Goal: Task Accomplishment & Management: Use online tool/utility

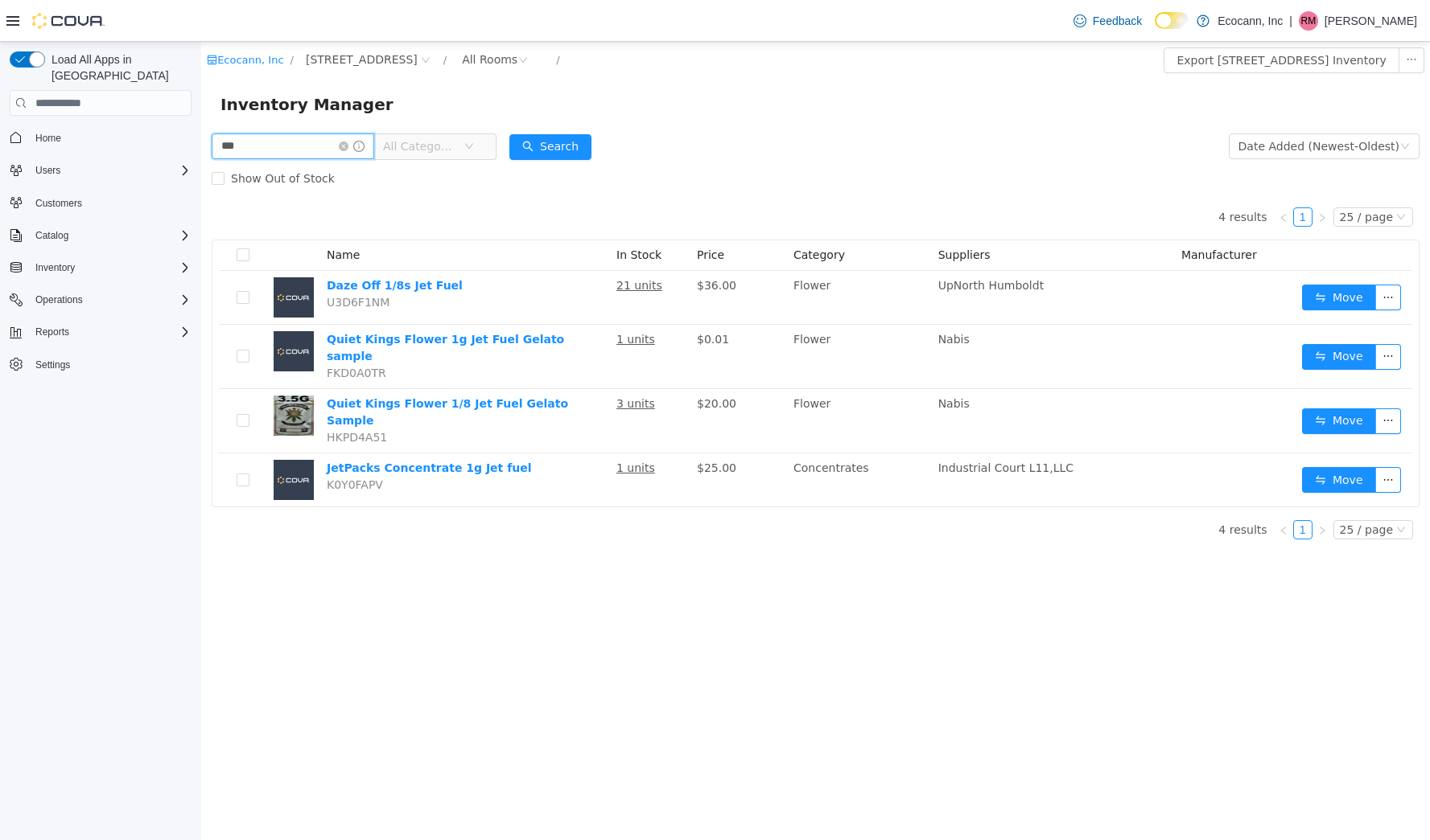
click at [257, 149] on input "***" at bounding box center [293, 146] width 162 height 26
type input "*********"
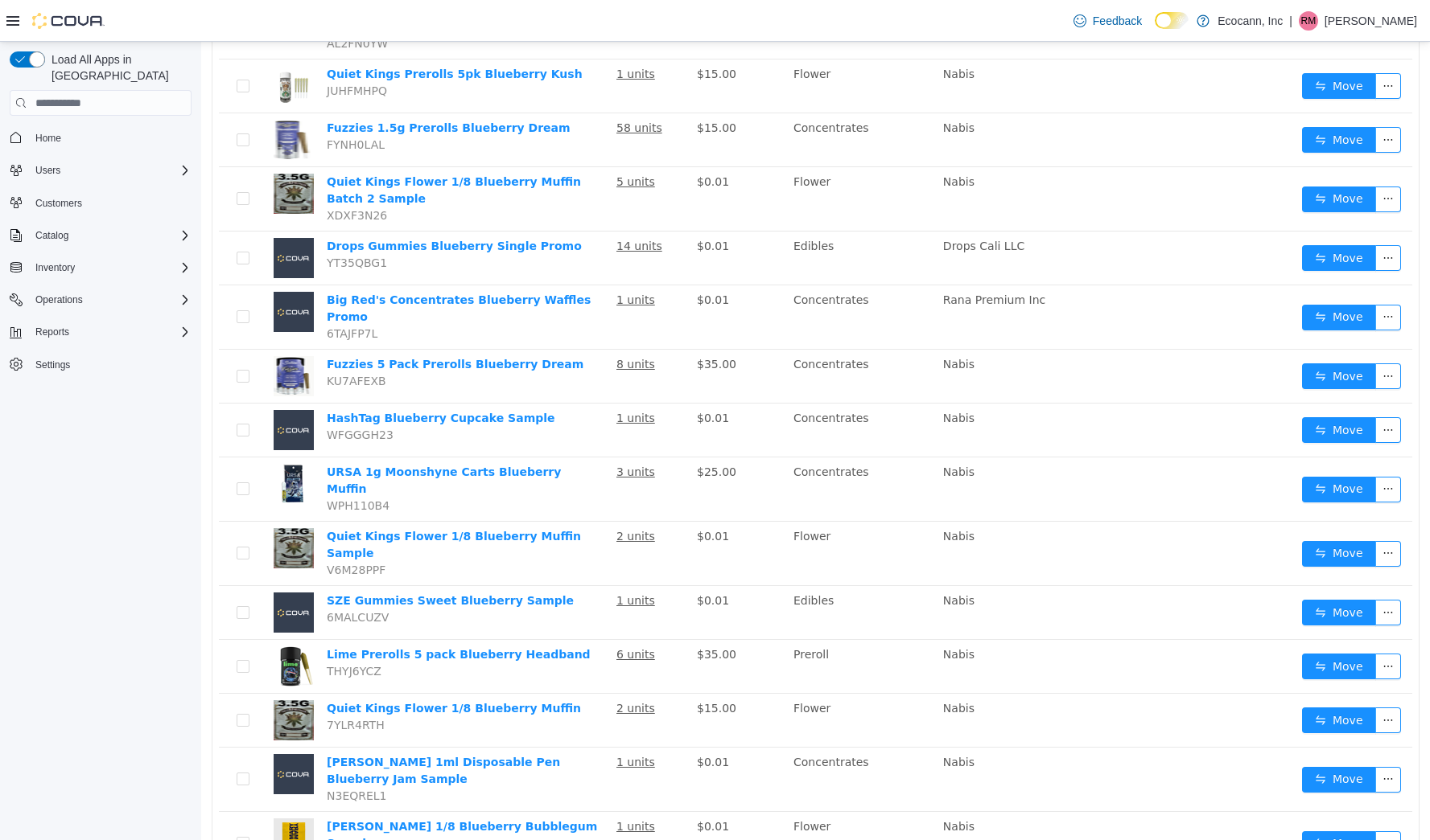
scroll to position [844, 0]
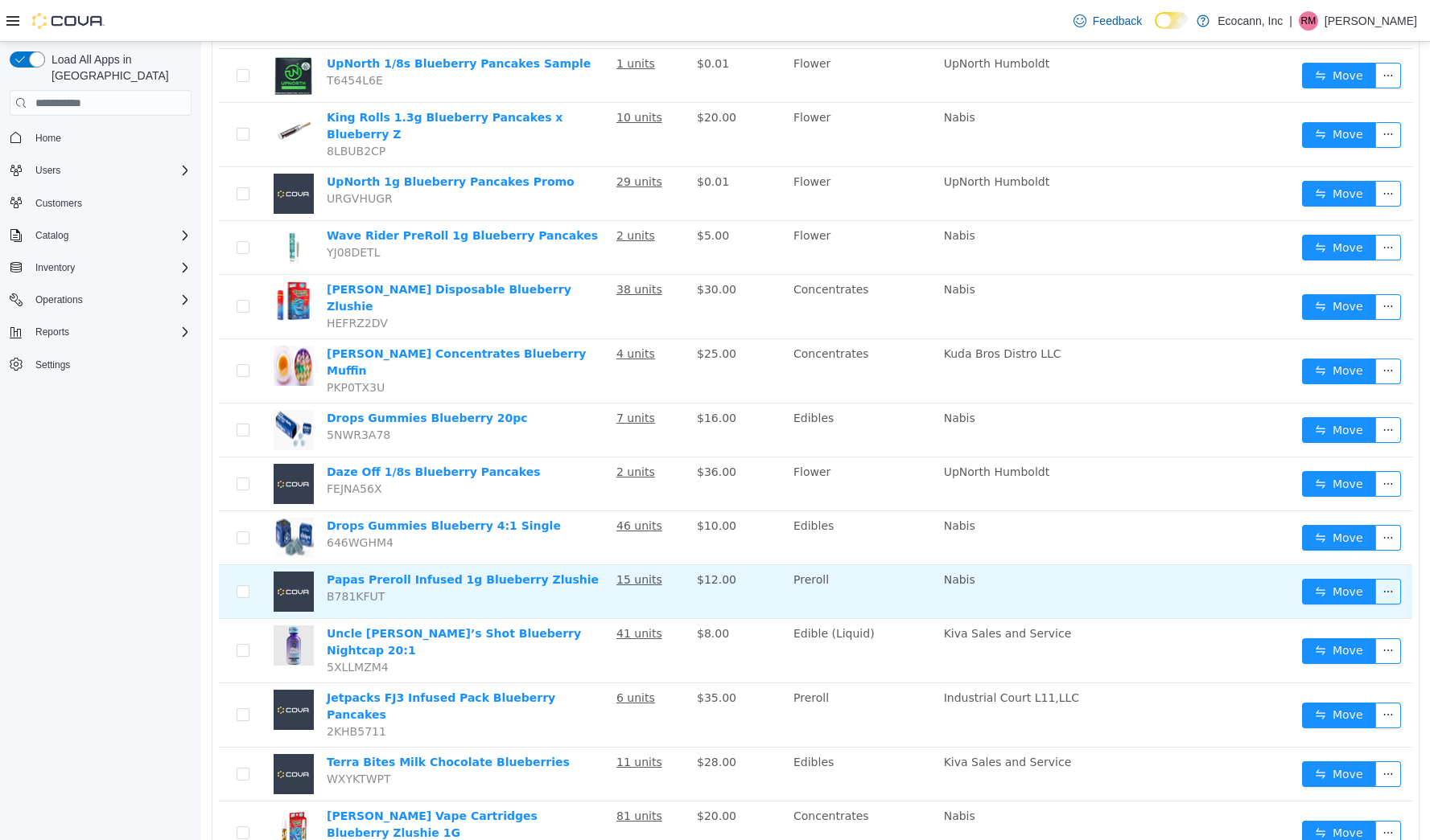
scroll to position [822, 0]
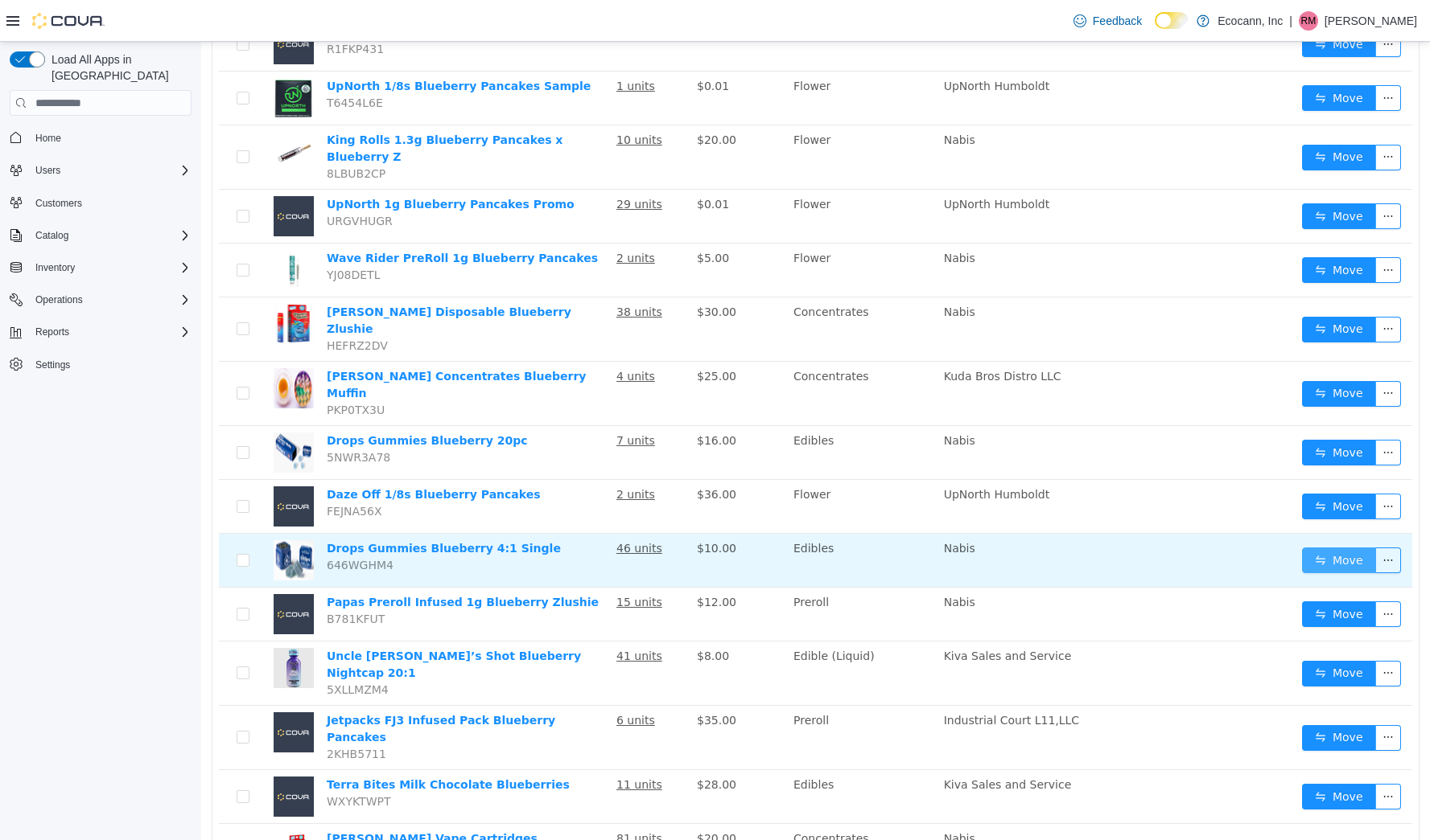
click at [1331, 548] on button "Move" at bounding box center [1338, 561] width 74 height 26
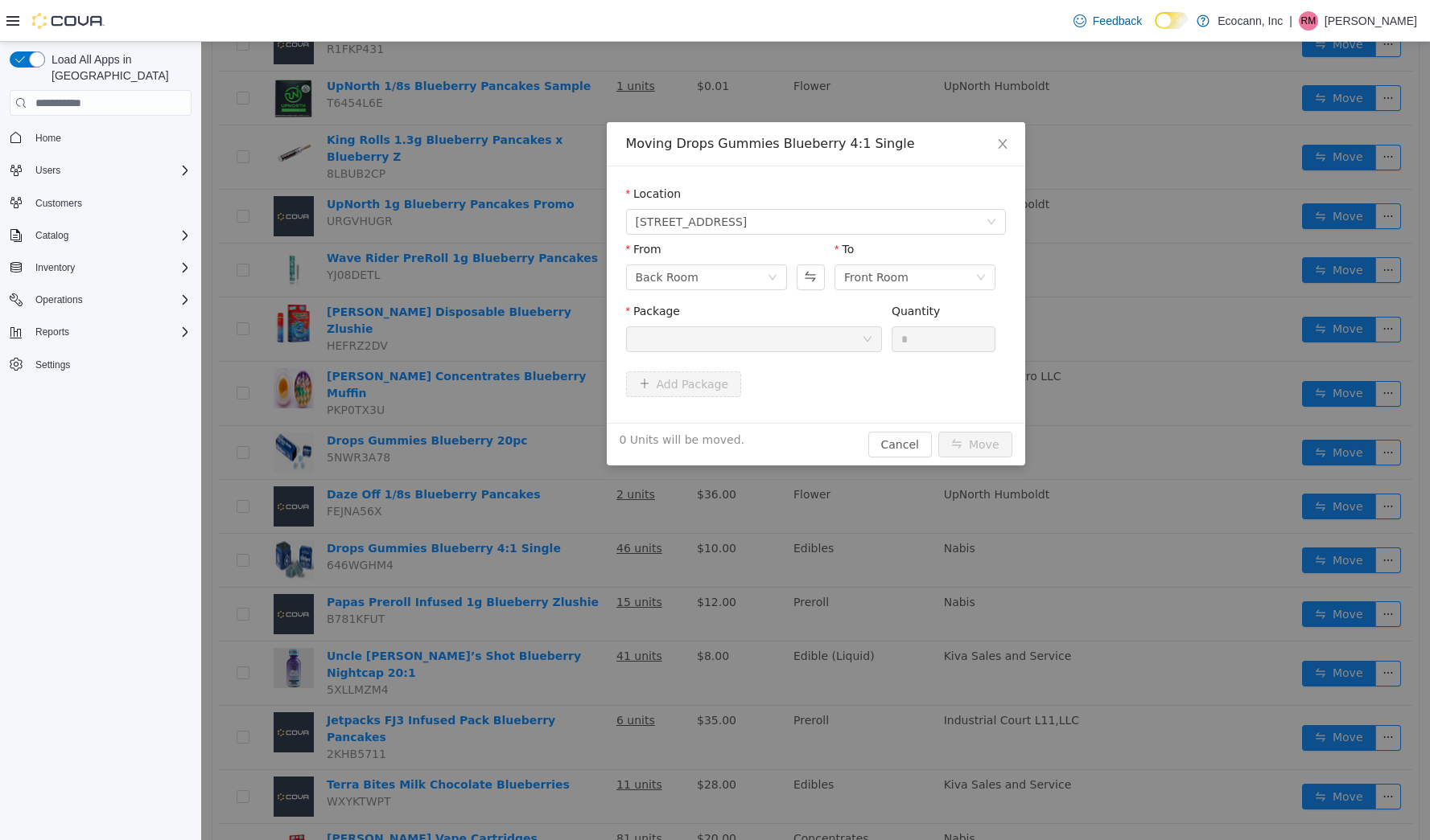
click at [702, 331] on div at bounding box center [749, 339] width 226 height 24
click at [767, 343] on div at bounding box center [749, 339] width 226 height 24
click at [767, 218] on span "[STREET_ADDRESS]" at bounding box center [810, 222] width 350 height 24
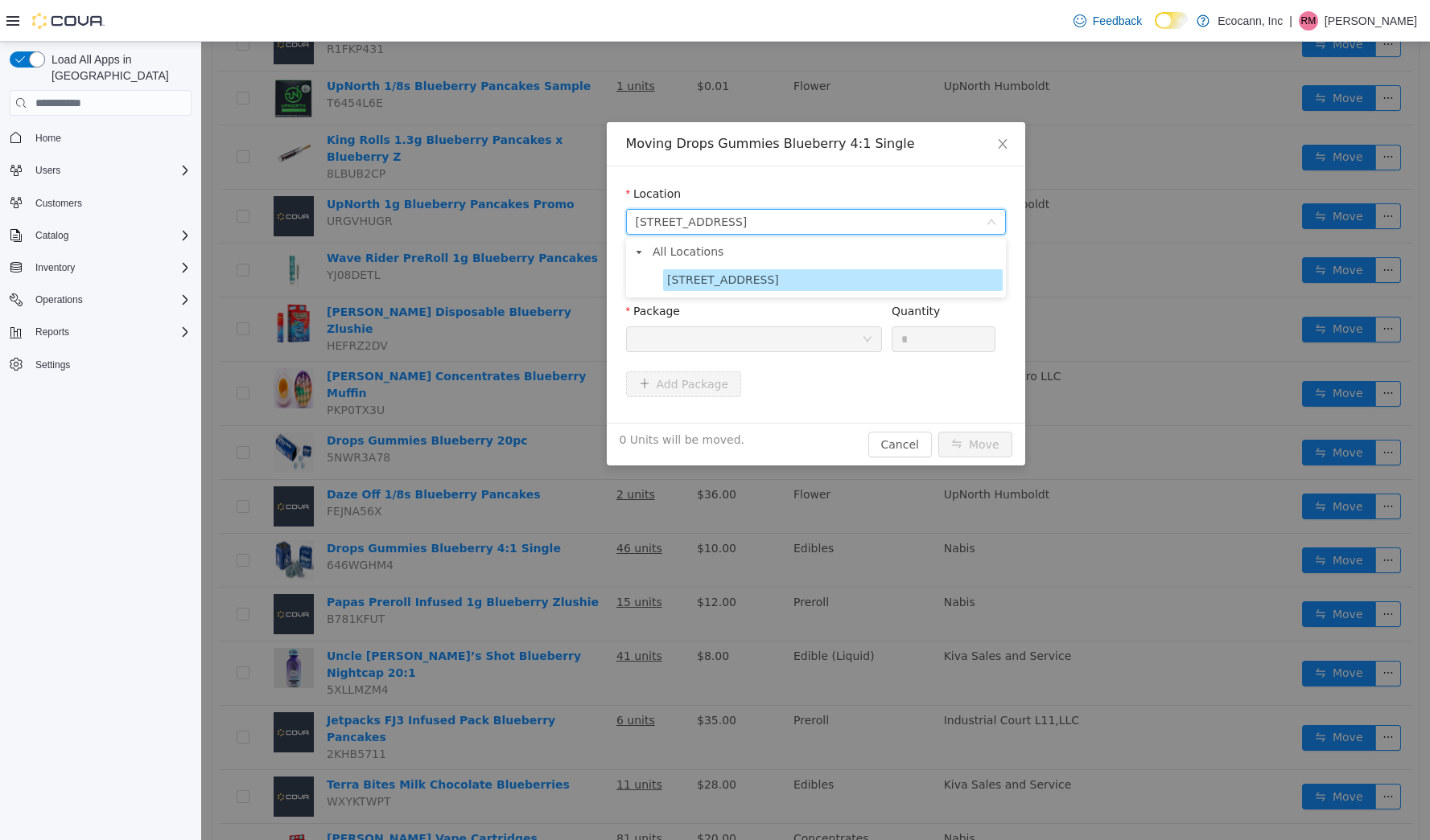
click at [767, 218] on span "[STREET_ADDRESS]" at bounding box center [810, 222] width 350 height 24
click at [747, 281] on div "Back Room" at bounding box center [702, 278] width 132 height 24
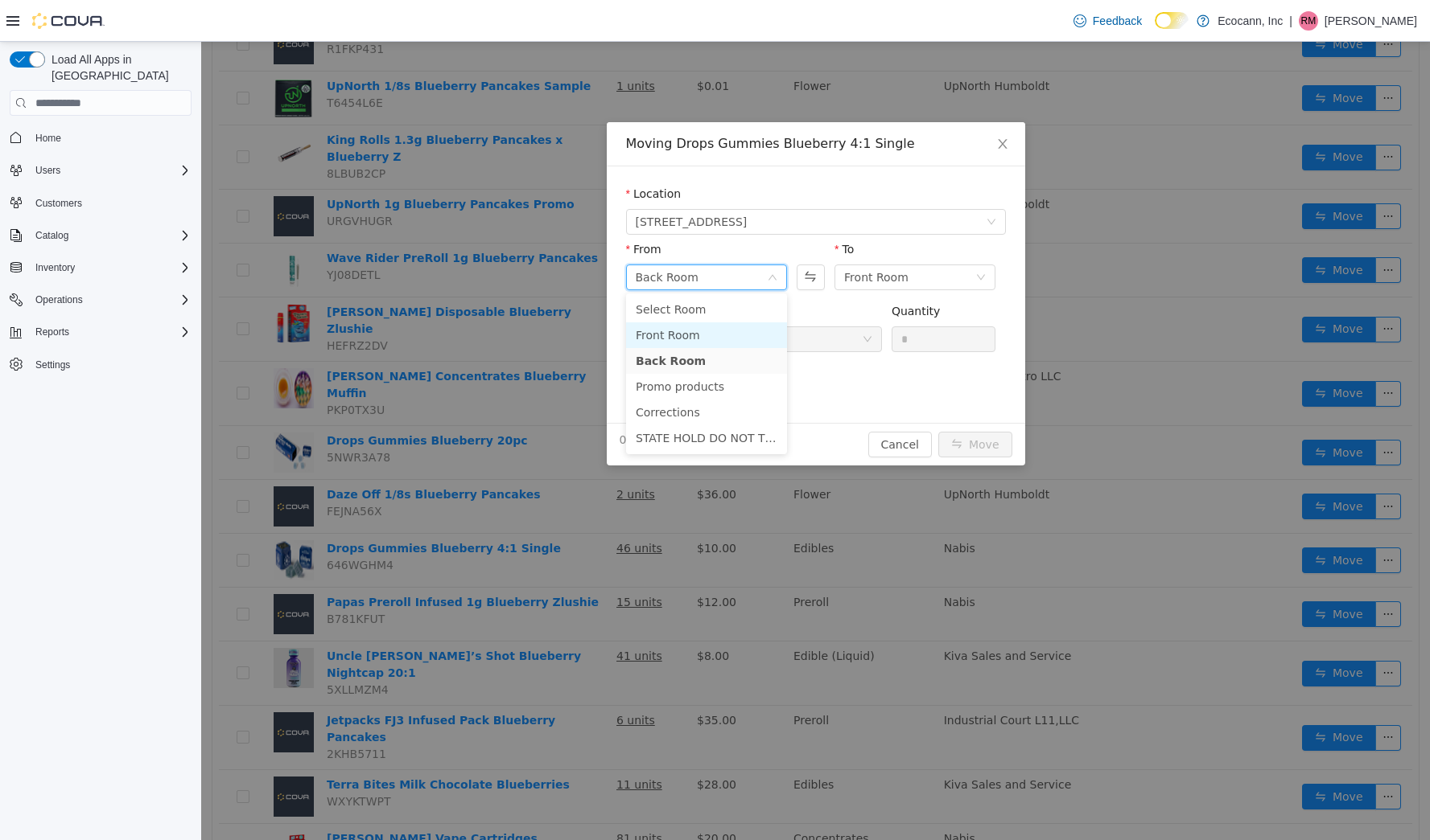
click at [722, 340] on li "Front Room" at bounding box center [706, 335] width 161 height 26
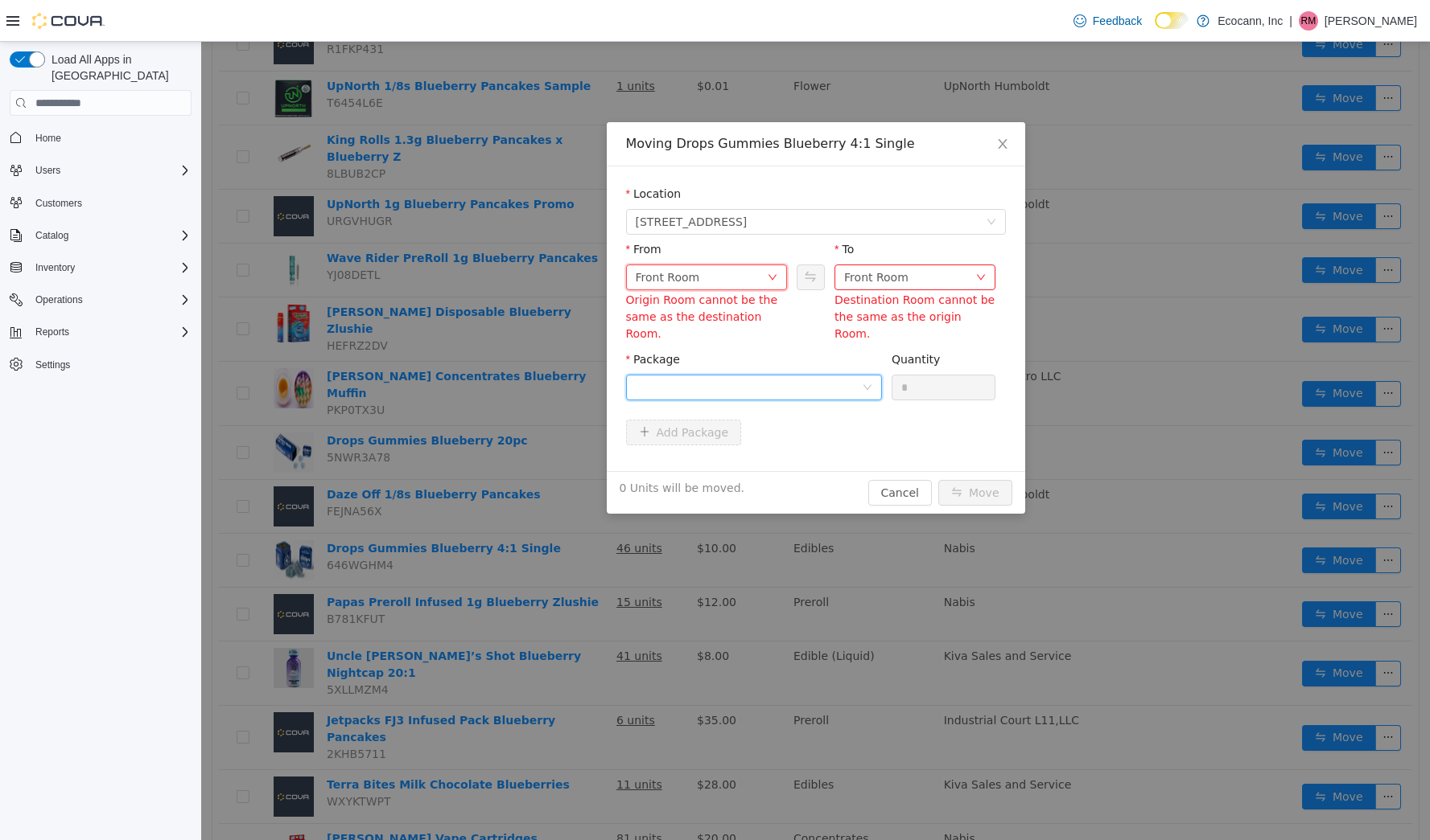
click at [774, 377] on div at bounding box center [749, 388] width 226 height 24
click at [895, 479] on div "Moving Drops Gummies Blueberry 4:1 Single Location [STREET_ADDRESS] From Front …" at bounding box center [815, 318] width 418 height 392
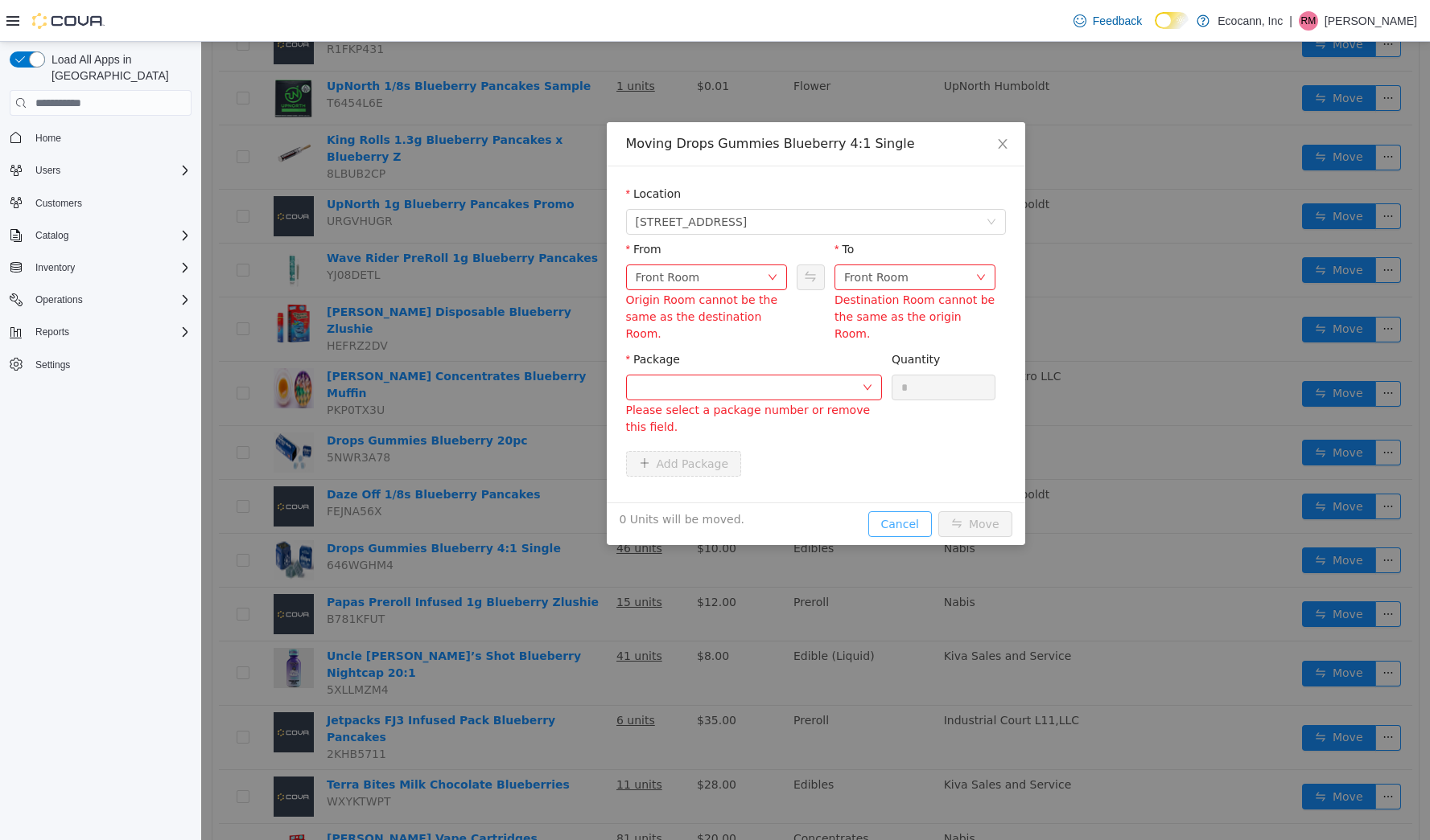
click at [895, 511] on button "Cancel" at bounding box center [900, 524] width 63 height 26
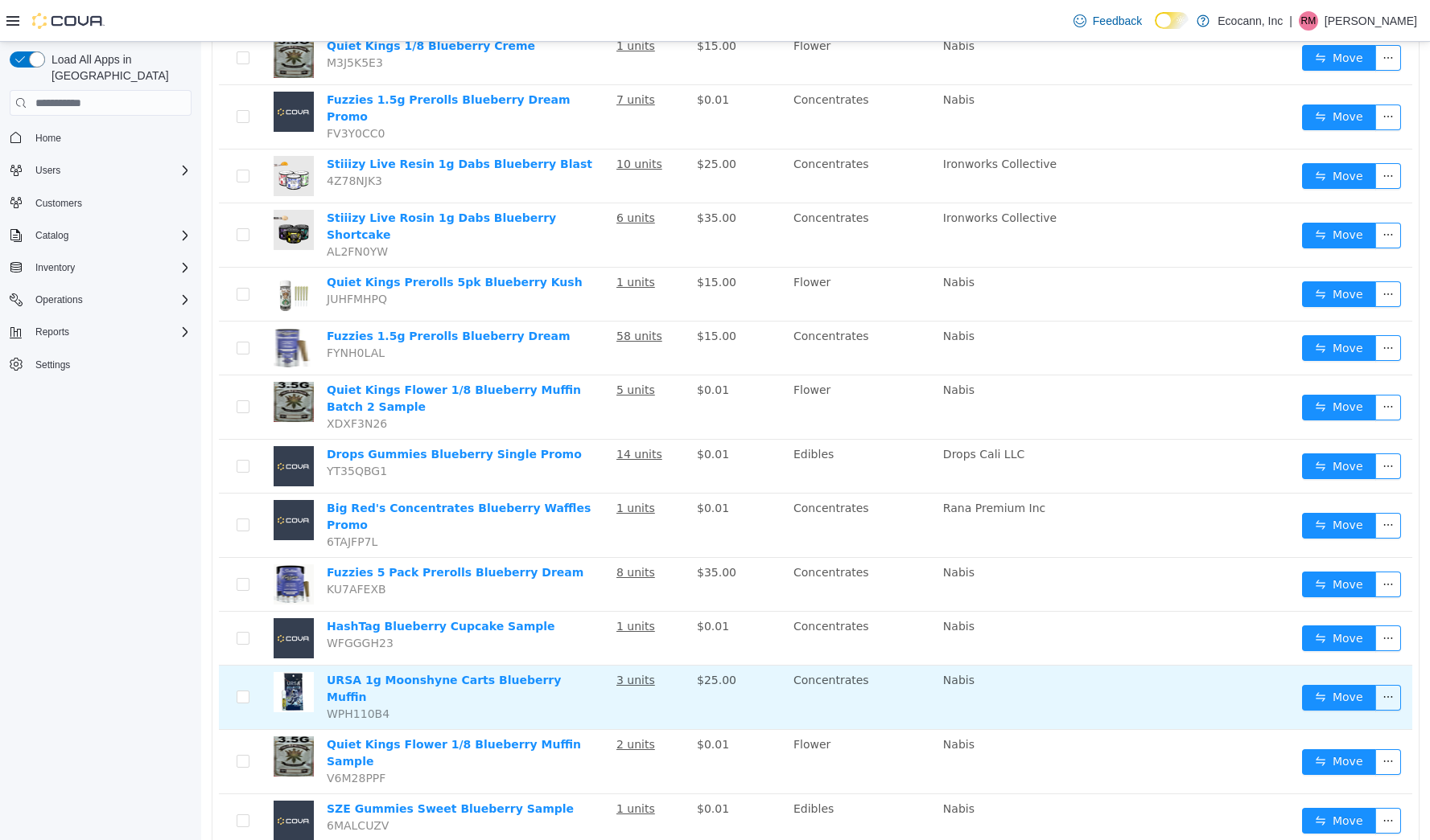
scroll to position [636, 0]
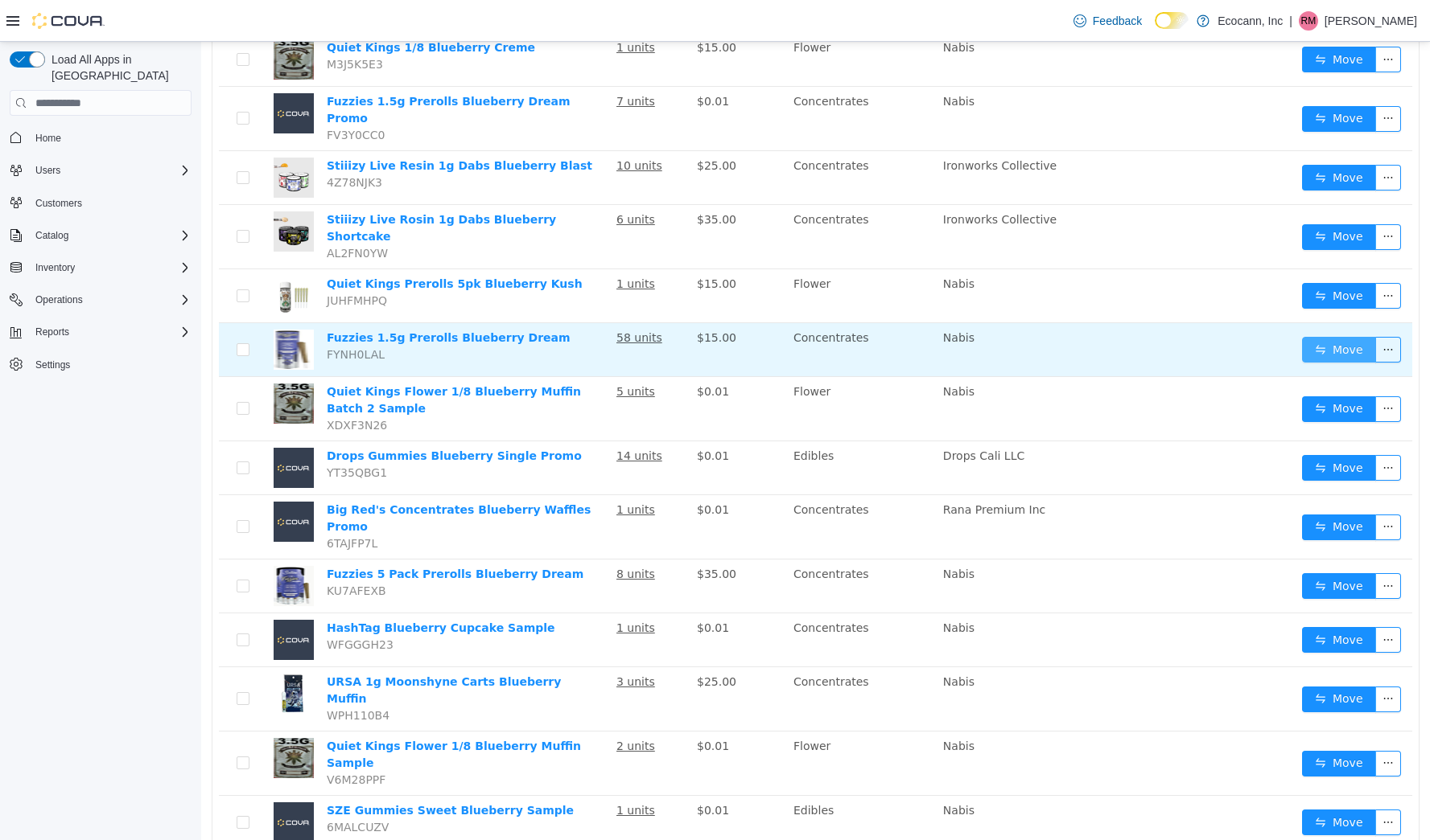
click at [1325, 337] on button "Move" at bounding box center [1338, 350] width 74 height 26
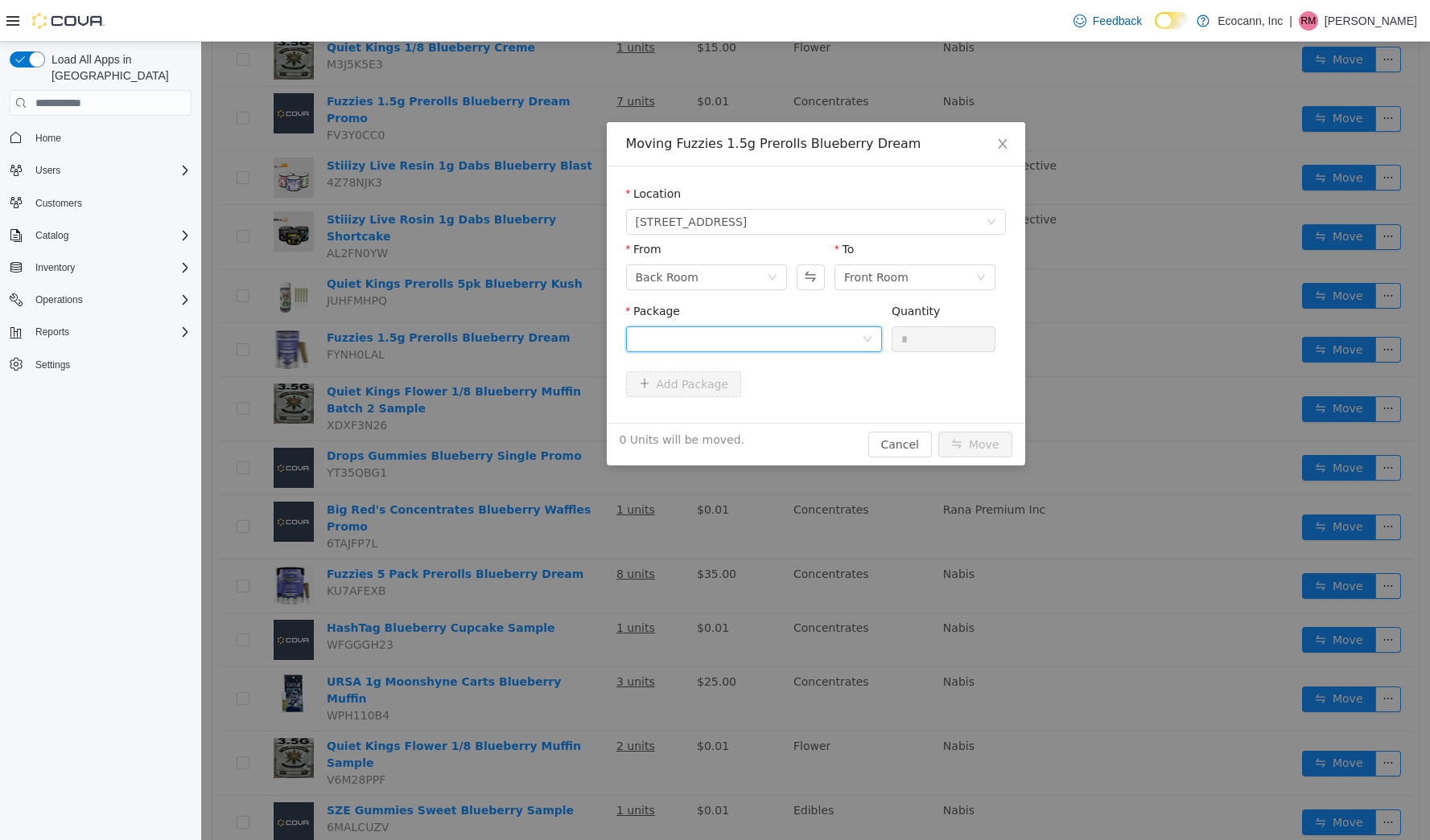
click at [697, 345] on div at bounding box center [749, 339] width 226 height 24
click at [699, 415] on span "Quantity : 50 Units" at bounding box center [685, 415] width 98 height 13
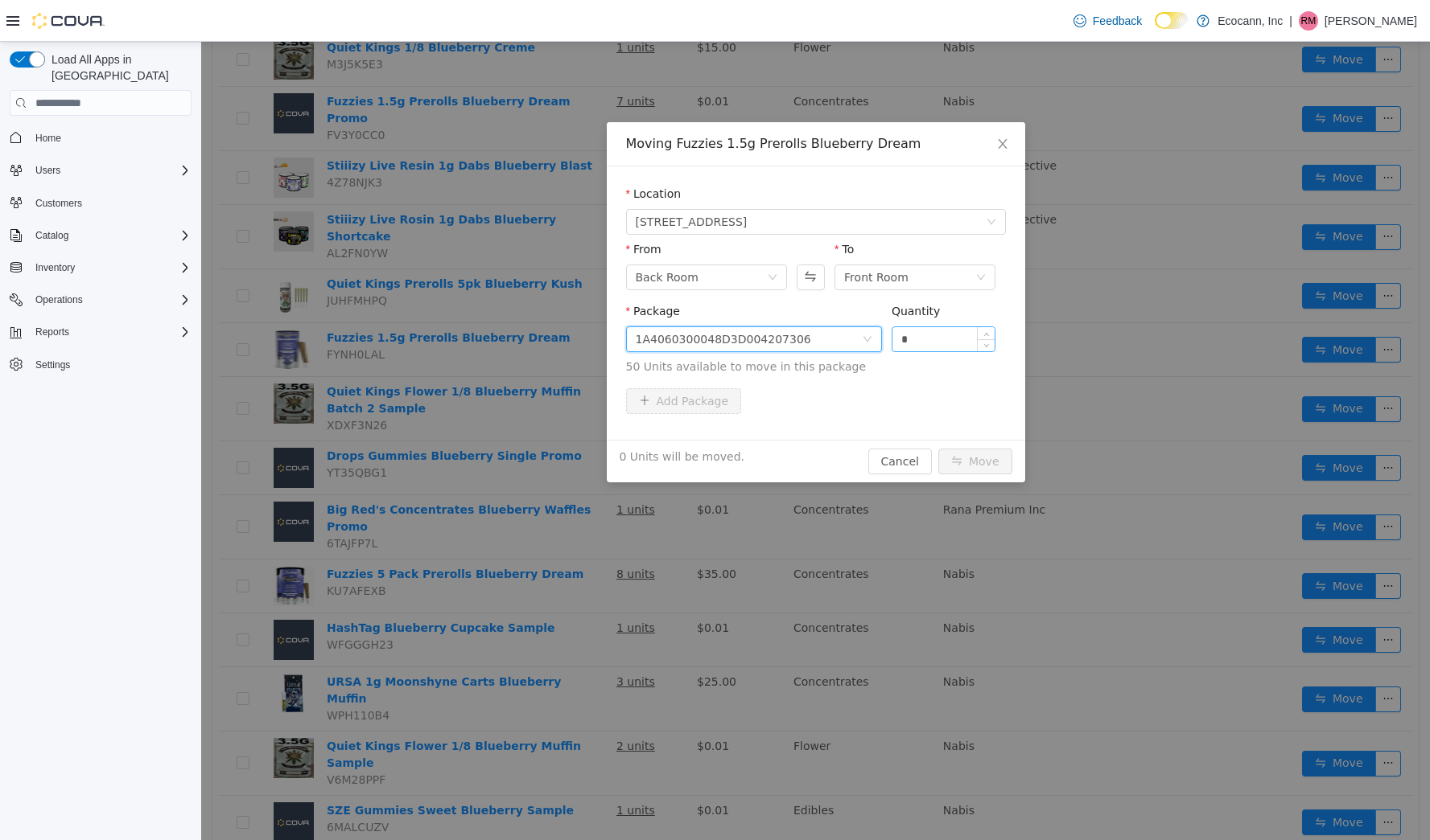
click at [954, 335] on input "*" at bounding box center [944, 339] width 103 height 24
type input "**"
click at [983, 456] on button "Move" at bounding box center [974, 462] width 74 height 26
